Goal: Transaction & Acquisition: Obtain resource

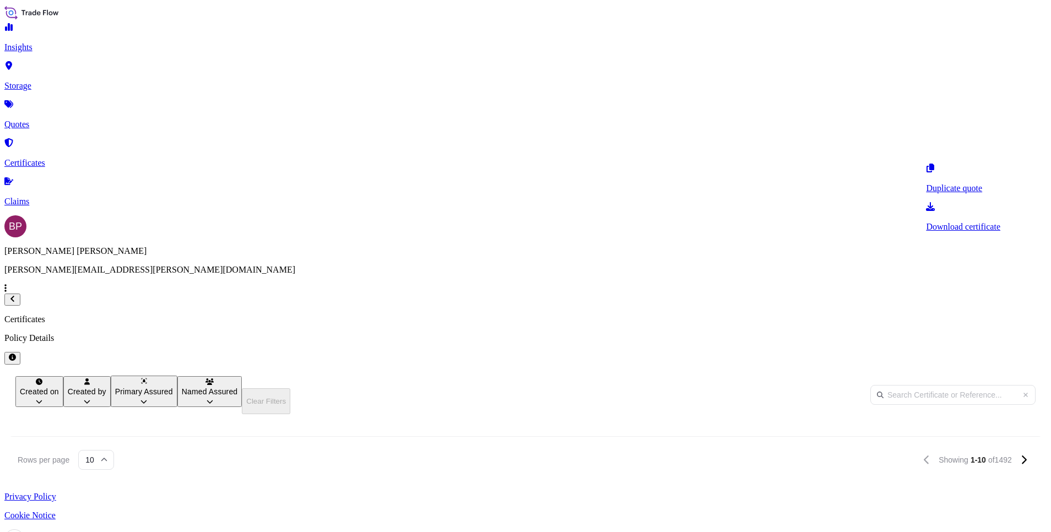
scroll to position [340, 862]
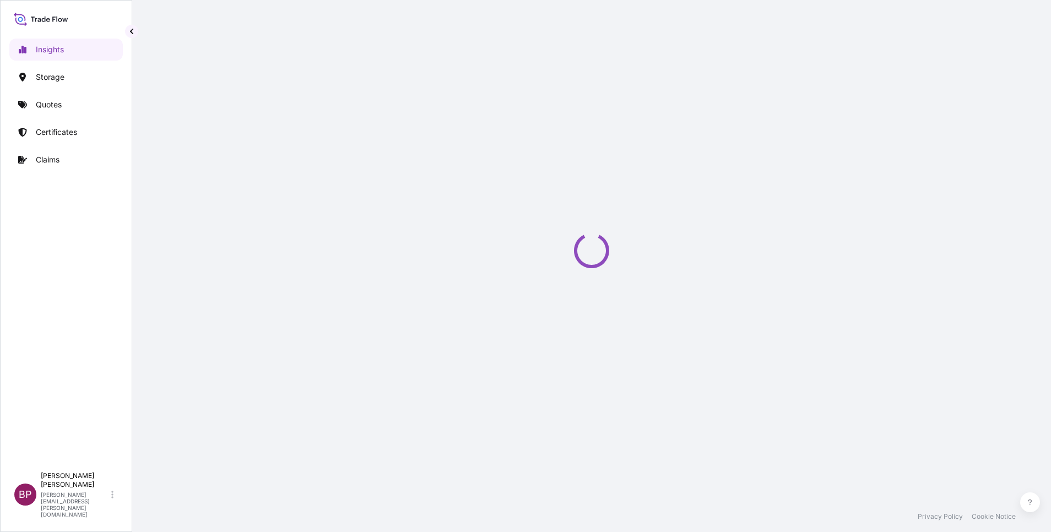
select select "2025"
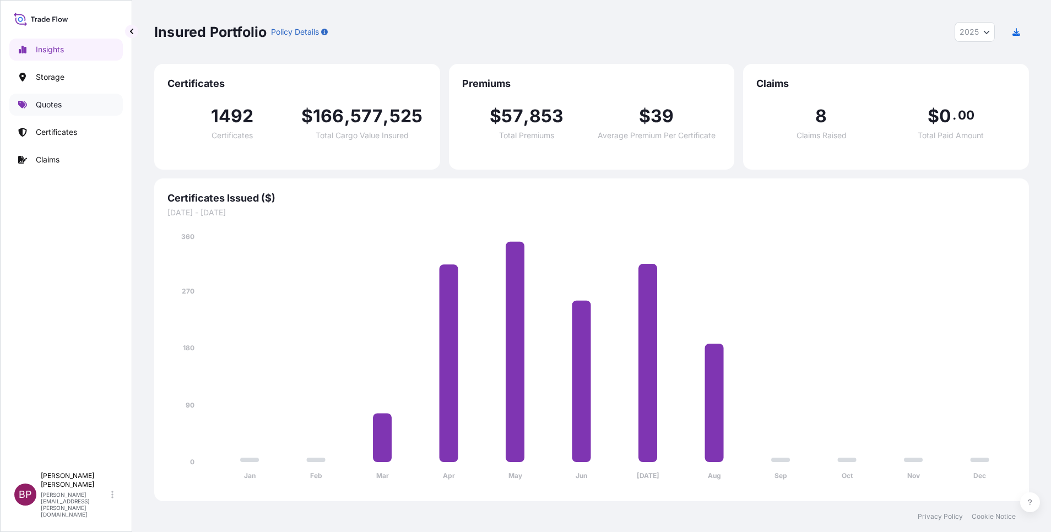
click at [53, 105] on p "Quotes" at bounding box center [49, 104] width 26 height 11
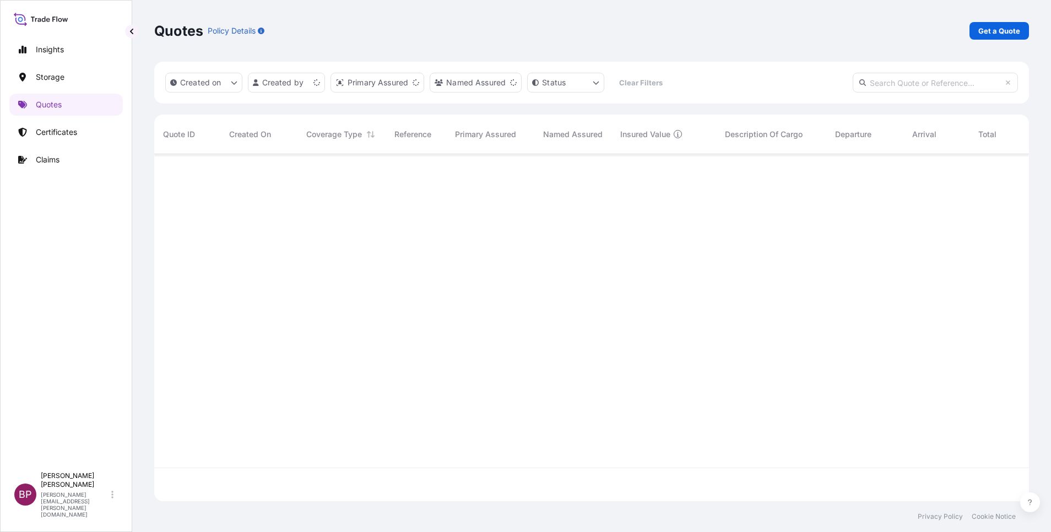
scroll to position [340, 862]
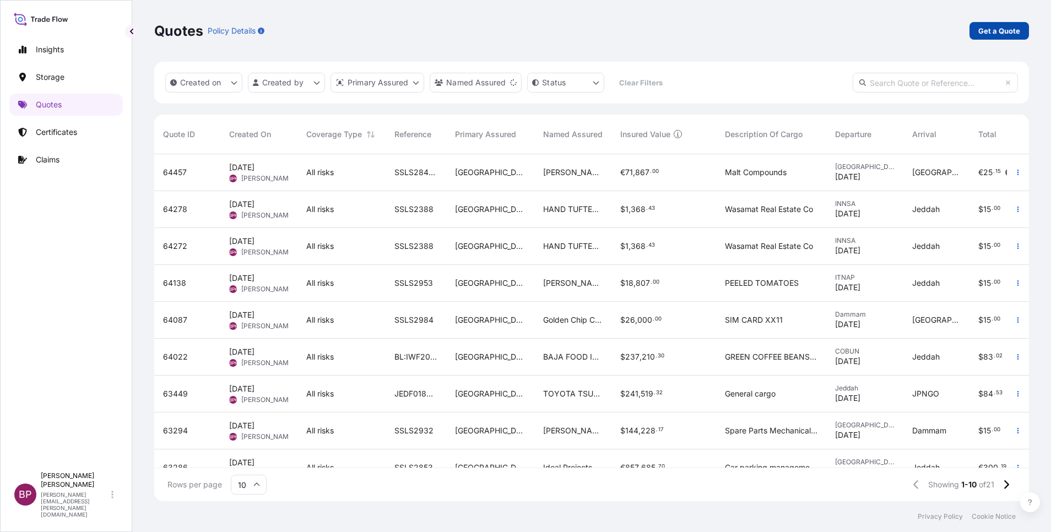
click at [984, 37] on link "Get a Quote" at bounding box center [998, 31] width 59 height 18
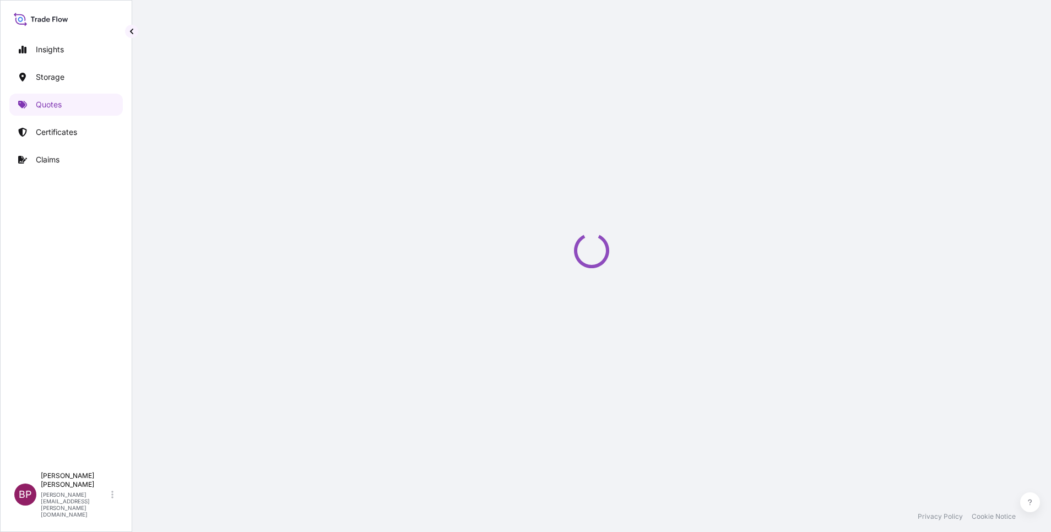
select select "Water"
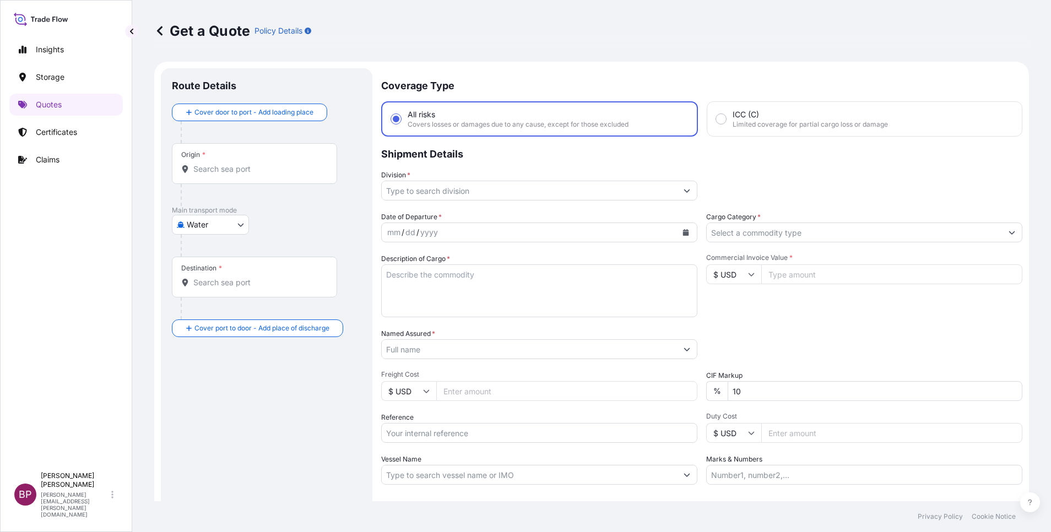
scroll to position [18, 0]
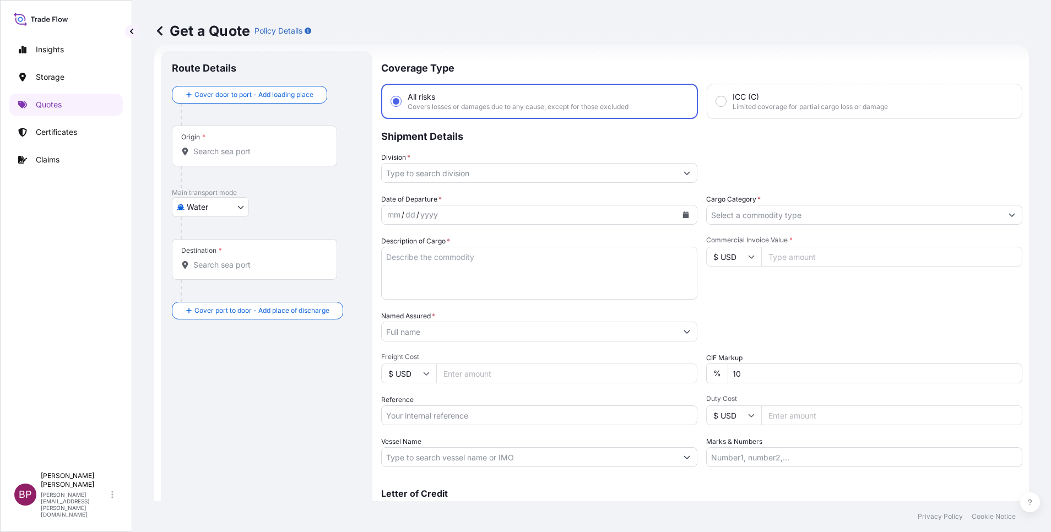
click at [748, 257] on icon at bounding box center [751, 256] width 7 height 7
click at [732, 296] on div "€ EUR" at bounding box center [727, 286] width 46 height 21
type input "€ EUR"
click at [829, 218] on input "Cargo Category *" at bounding box center [854, 215] width 295 height 20
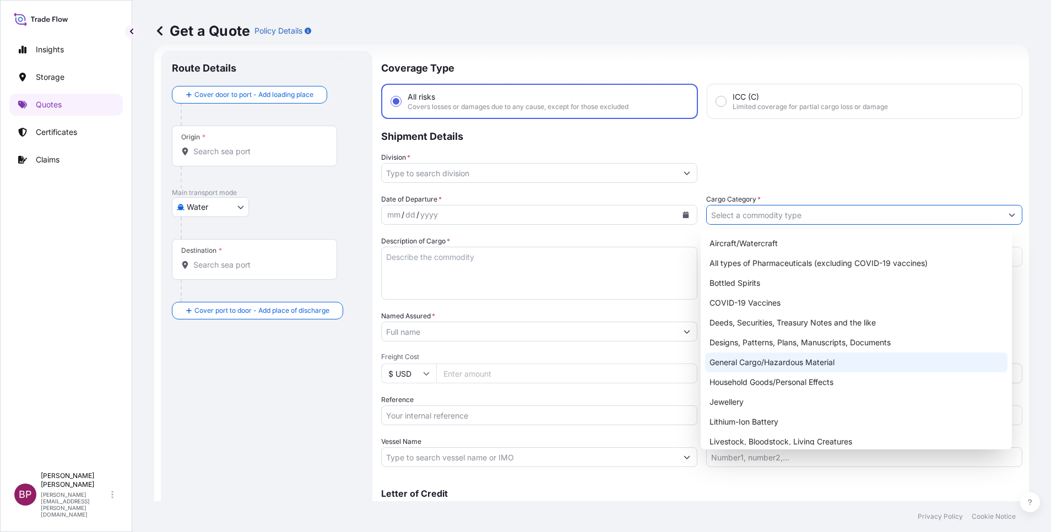
click at [757, 357] on div "General Cargo/Hazardous Material" at bounding box center [856, 362] width 302 height 20
type input "General Cargo/Hazardous Material"
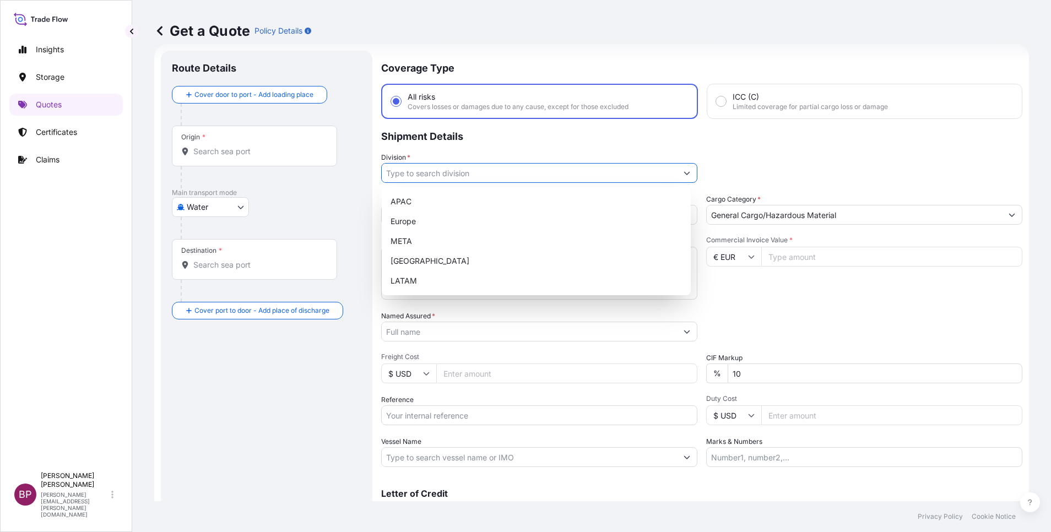
click at [677, 177] on button "Show suggestions" at bounding box center [687, 173] width 20 height 20
click at [502, 245] on div "META" at bounding box center [536, 241] width 300 height 20
type input "META"
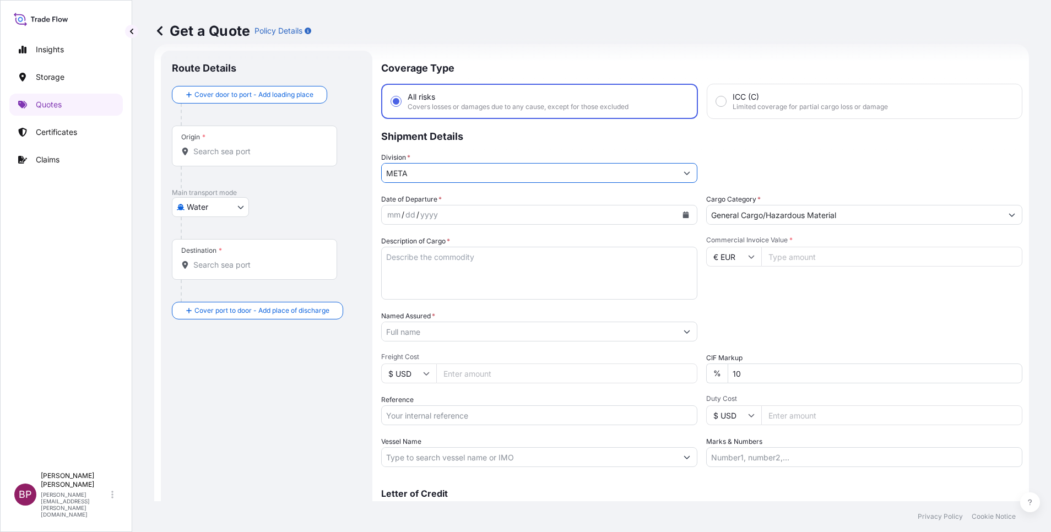
click at [813, 259] on input "Commercial Invoice Value *" at bounding box center [891, 257] width 261 height 20
paste input "89049.34"
type input "89049.34"
drag, startPoint x: 756, startPoint y: 374, endPoint x: 473, endPoint y: 358, distance: 283.5
click at [473, 358] on div "Date of Departure * mm / dd / yyyy Cargo Category * General Cargo/Hazardous Mat…" at bounding box center [701, 330] width 641 height 273
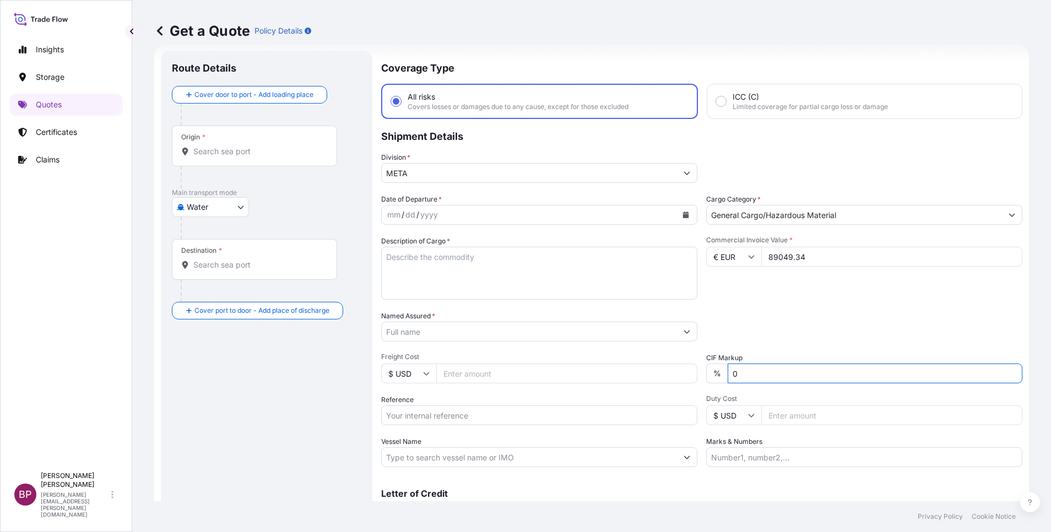
type input "0"
